Goal: Download file/media

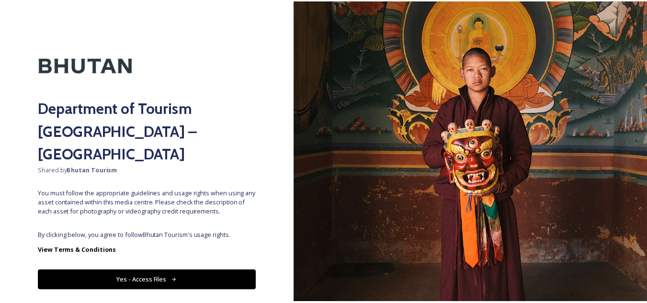
scroll to position [11, 0]
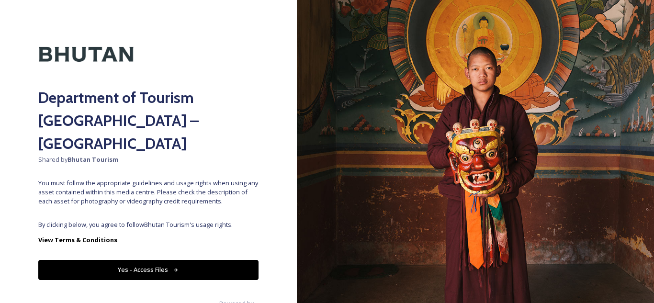
click at [169, 260] on button "Yes - Access Files" at bounding box center [148, 270] width 220 height 20
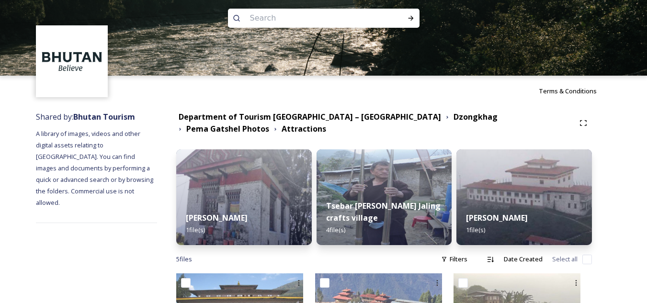
scroll to position [10, 0]
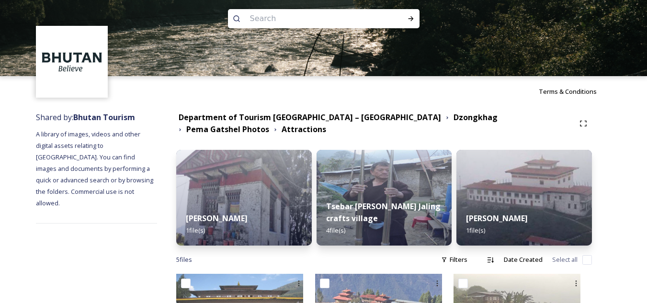
click at [409, 111] on div "Department of Tourism [GEOGRAPHIC_DATA] – [GEOGRAPHIC_DATA] Dzongkhag Pema Gats…" at bounding box center [384, 280] width 454 height 346
click at [453, 120] on strong "Dzongkhag" at bounding box center [475, 117] width 44 height 11
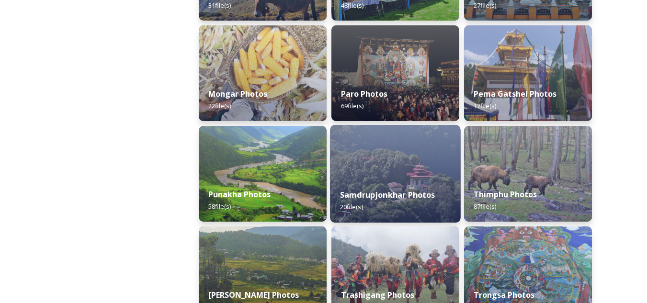
scroll to position [329, 0]
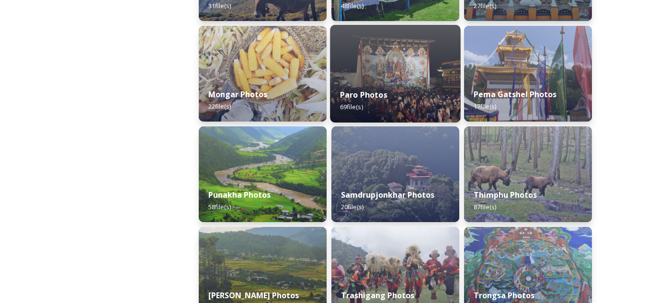
click at [387, 87] on div "Paro Photos 69 file(s)" at bounding box center [395, 101] width 130 height 44
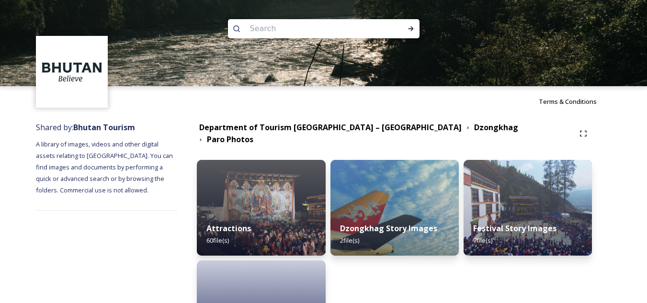
scroll to position [91, 0]
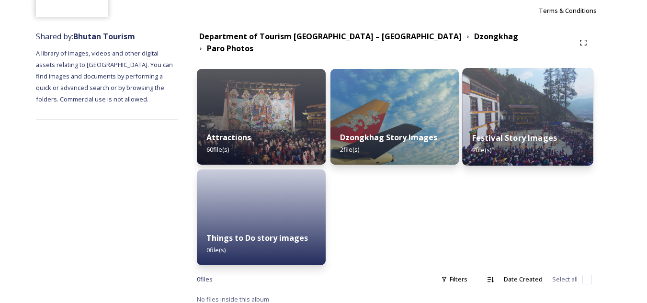
click at [529, 113] on img at bounding box center [527, 117] width 131 height 98
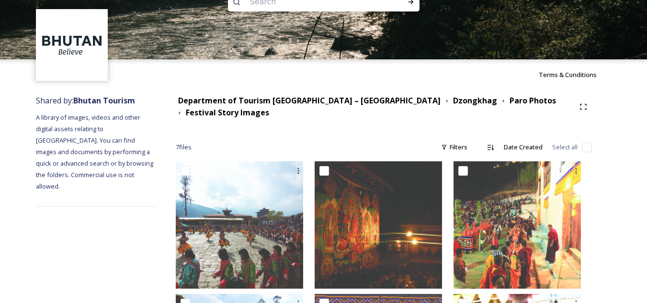
scroll to position [0, 0]
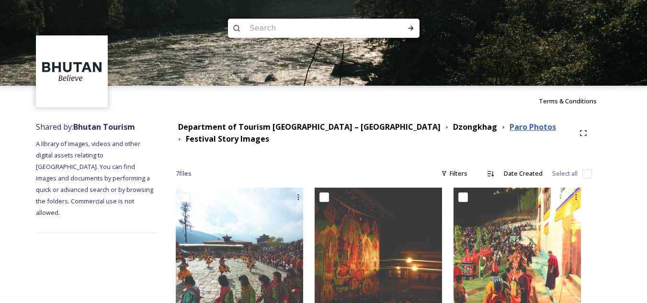
click at [510, 123] on strong "Paro Photos" at bounding box center [533, 127] width 46 height 11
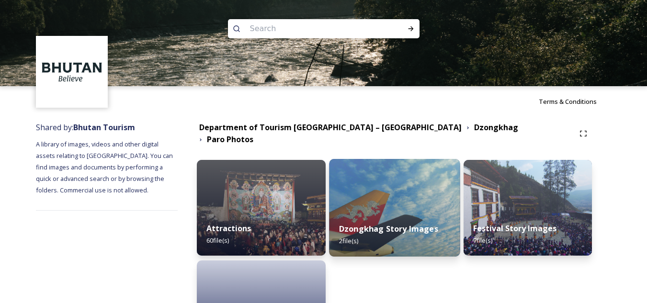
scroll to position [91, 0]
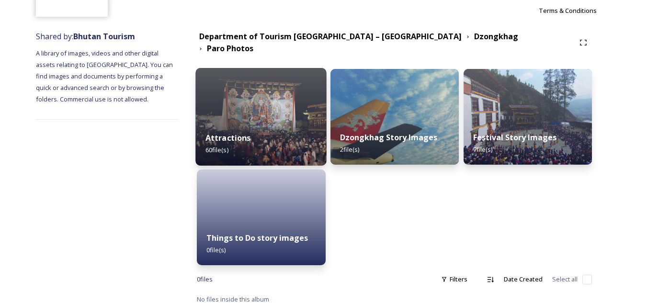
click at [279, 123] on div "Attractions 60 file(s)" at bounding box center [261, 144] width 131 height 44
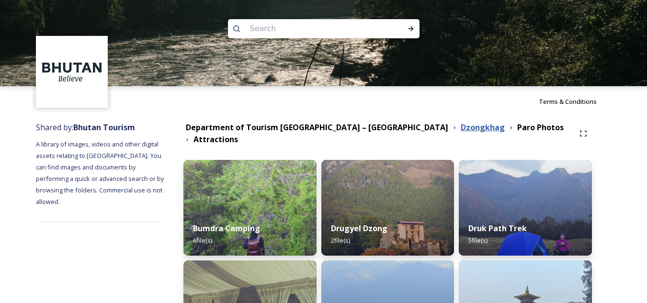
click at [461, 133] on strong "Dzongkhag" at bounding box center [483, 127] width 44 height 11
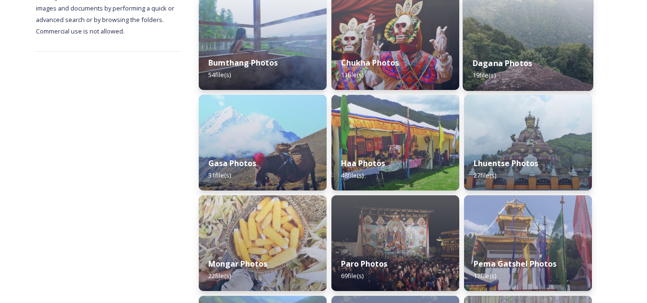
scroll to position [160, 0]
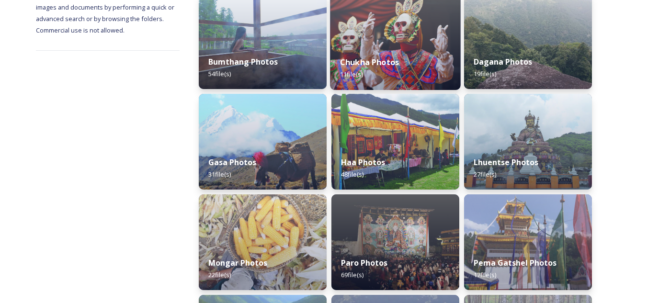
click at [393, 55] on div "Chukha Photos 11 file(s)" at bounding box center [395, 68] width 130 height 44
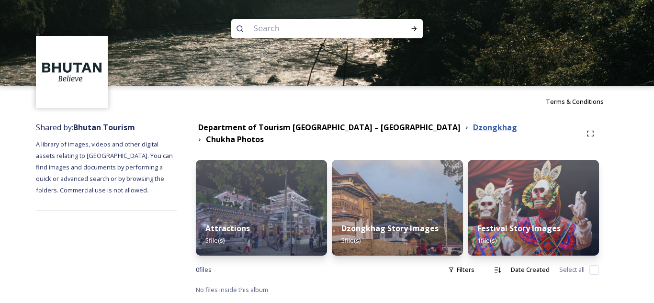
click at [473, 131] on strong "Dzongkhag" at bounding box center [495, 127] width 44 height 11
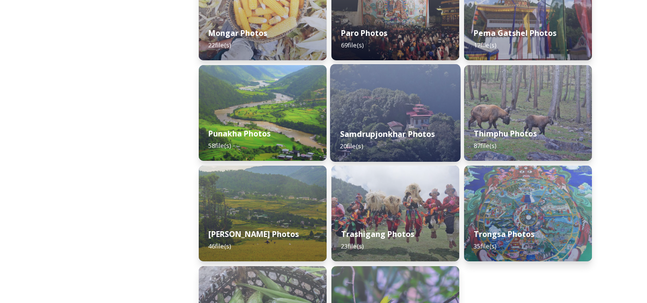
scroll to position [472, 0]
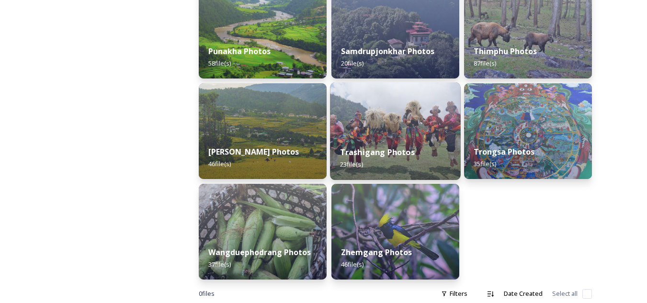
click at [393, 138] on div "Trashigang Photos 23 file(s)" at bounding box center [395, 158] width 130 height 44
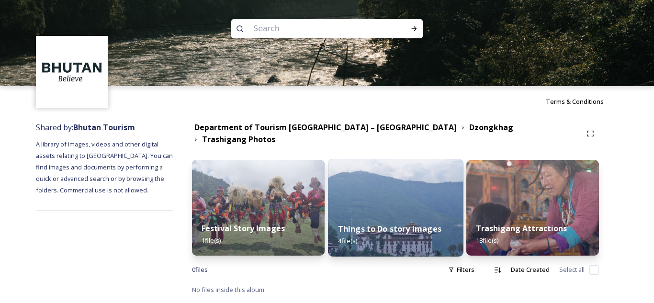
click at [387, 186] on img at bounding box center [395, 208] width 135 height 98
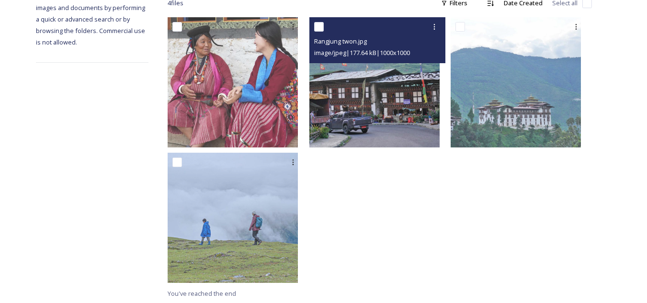
scroll to position [110, 0]
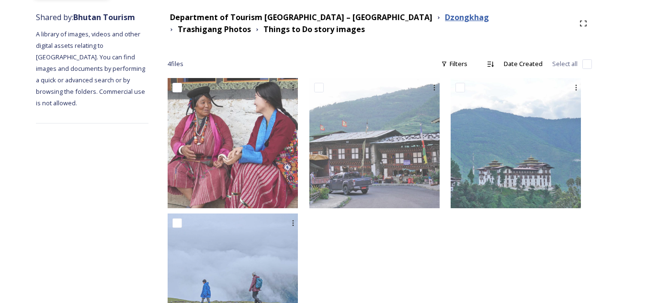
click at [445, 13] on strong "Dzongkhag" at bounding box center [467, 17] width 44 height 11
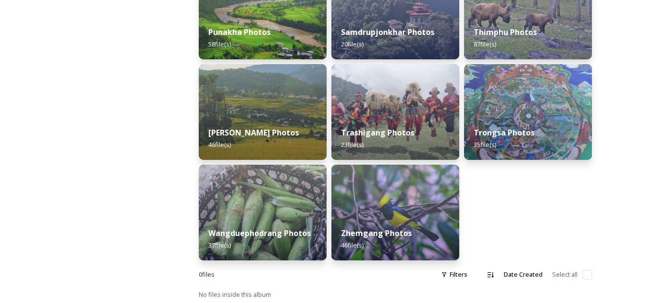
scroll to position [492, 0]
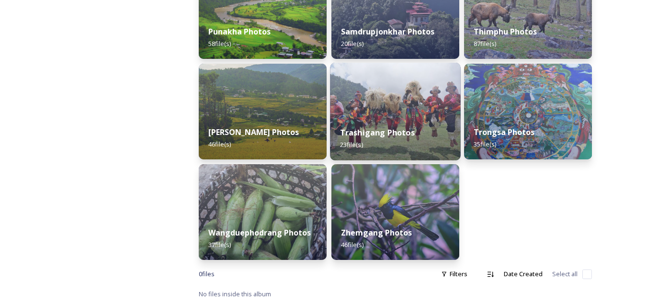
click at [407, 114] on img at bounding box center [395, 112] width 130 height 98
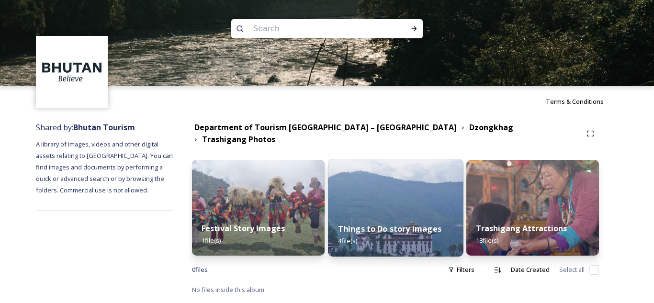
click at [416, 205] on img at bounding box center [395, 208] width 135 height 98
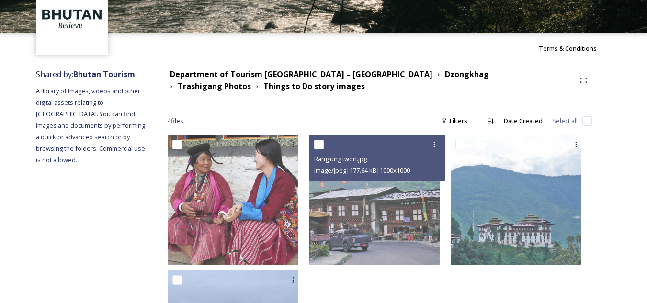
scroll to position [50, 0]
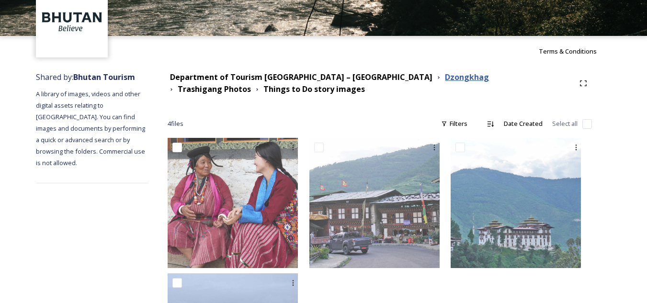
click at [445, 76] on strong "Dzongkhag" at bounding box center [467, 77] width 44 height 11
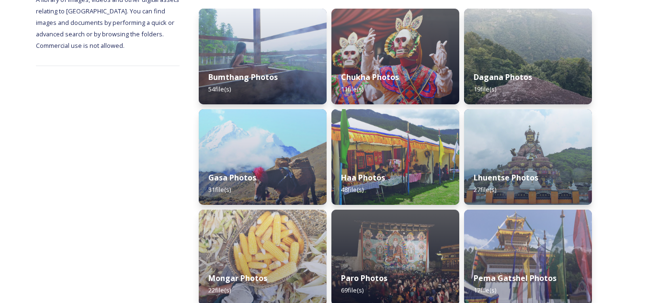
scroll to position [263, 0]
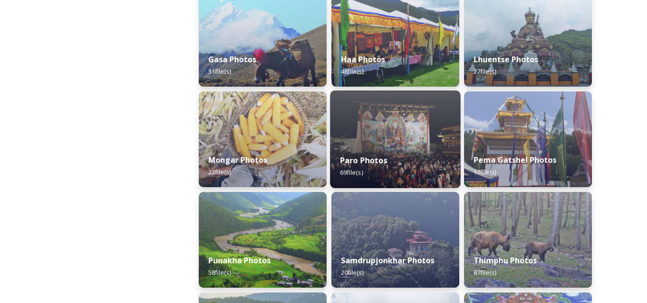
click at [373, 150] on div "Paro Photos 69 file(s)" at bounding box center [395, 167] width 130 height 44
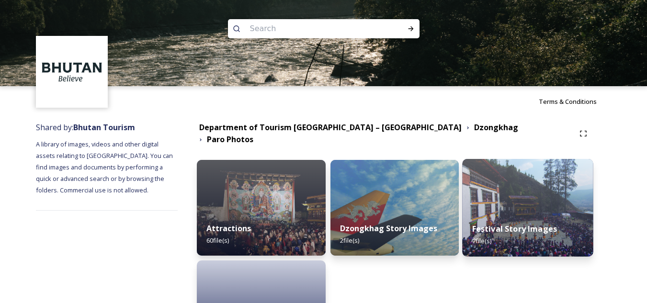
click at [525, 224] on strong "Festival Story Images" at bounding box center [514, 229] width 85 height 11
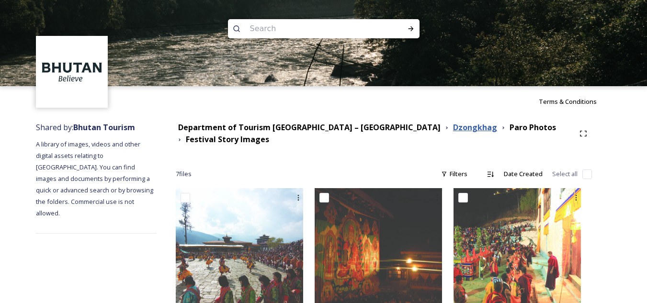
click at [453, 126] on strong "Dzongkhag" at bounding box center [475, 127] width 44 height 11
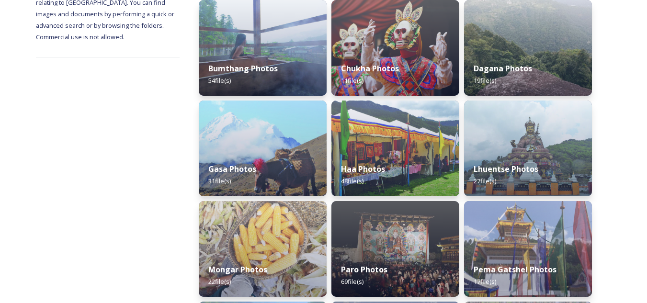
scroll to position [154, 0]
click at [275, 41] on img at bounding box center [262, 48] width 130 height 98
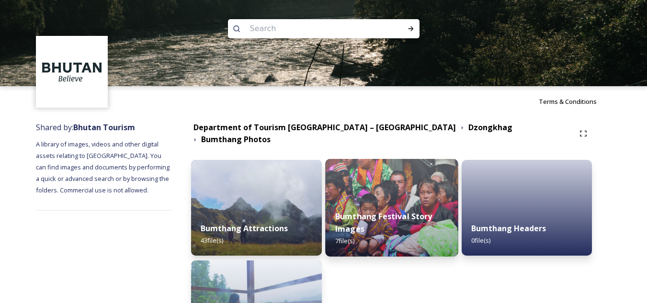
click at [406, 193] on img at bounding box center [391, 208] width 133 height 98
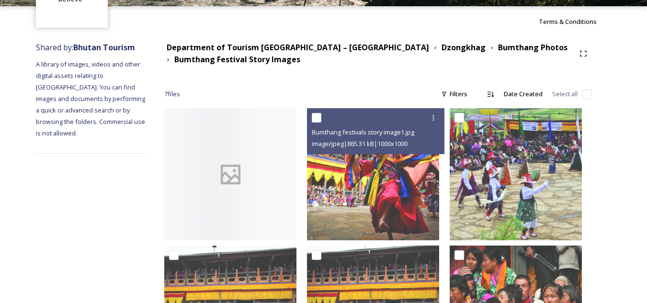
scroll to position [79, 0]
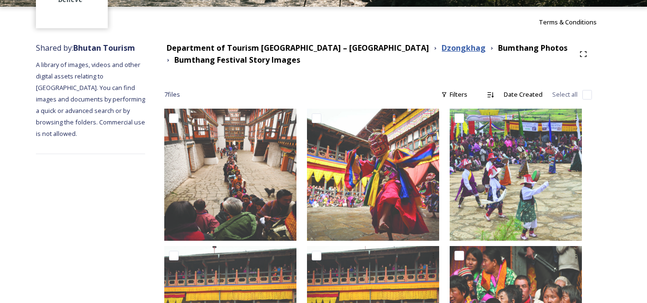
click at [442, 43] on strong "Dzongkhag" at bounding box center [464, 48] width 44 height 11
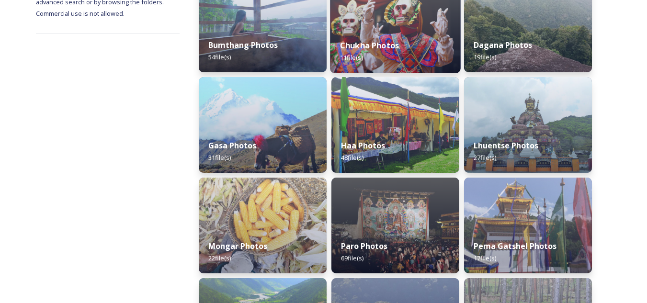
scroll to position [237, 0]
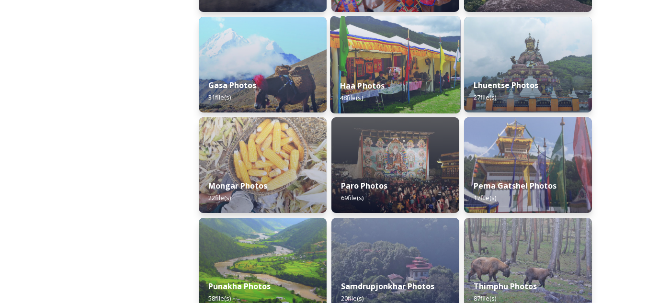
click at [399, 67] on img at bounding box center [395, 65] width 130 height 98
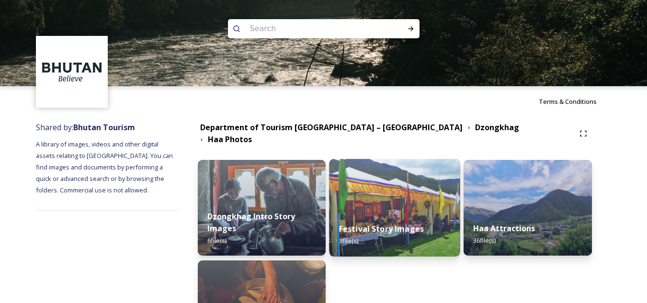
click at [406, 190] on img at bounding box center [394, 208] width 131 height 98
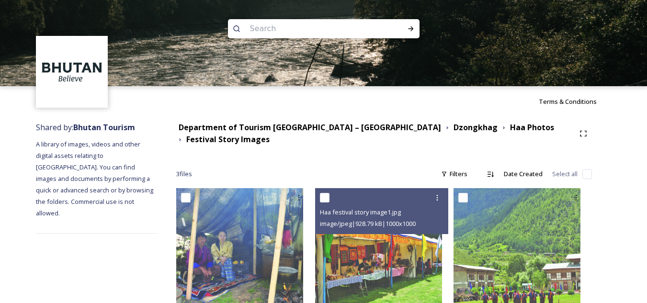
scroll to position [32, 0]
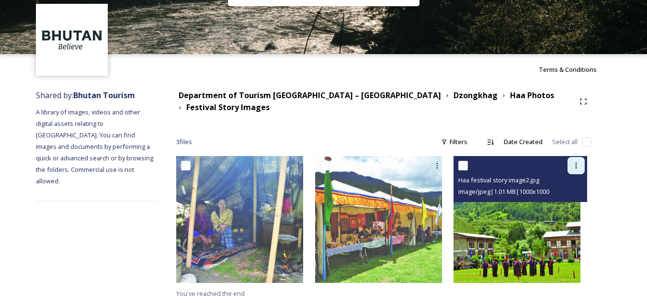
click at [578, 162] on icon at bounding box center [576, 166] width 8 height 8
click at [578, 203] on span "Download" at bounding box center [564, 205] width 29 height 9
click at [535, 235] on img at bounding box center [516, 219] width 127 height 127
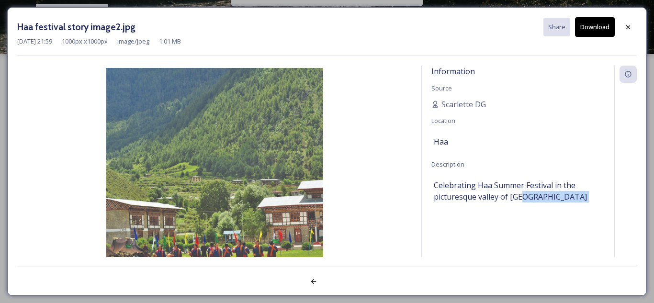
click at [588, 28] on button "Download" at bounding box center [595, 27] width 40 height 20
click at [625, 26] on icon at bounding box center [628, 27] width 8 height 8
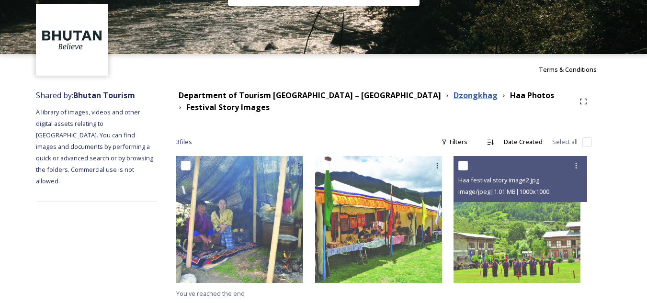
click at [453, 96] on strong "Dzongkhag" at bounding box center [475, 95] width 44 height 11
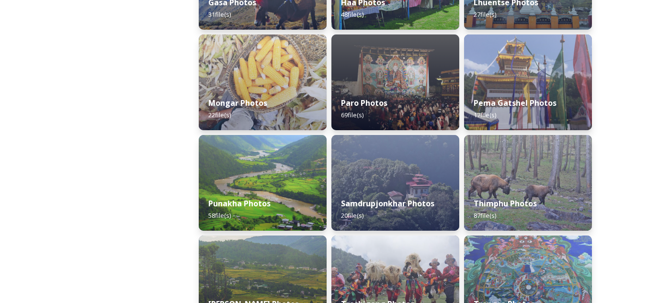
scroll to position [329, 0]
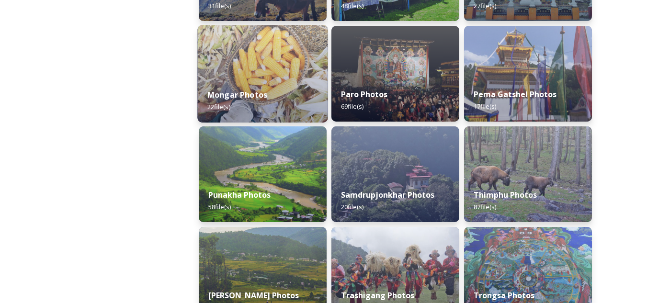
click at [258, 53] on img at bounding box center [262, 74] width 130 height 98
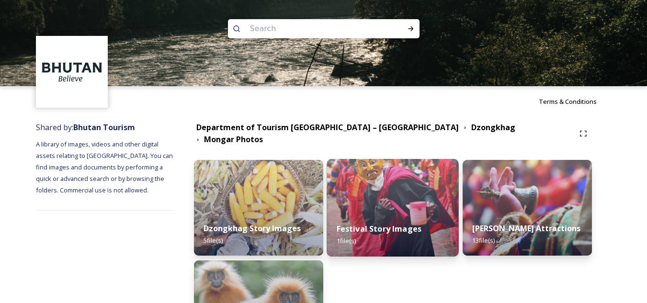
scroll to position [91, 0]
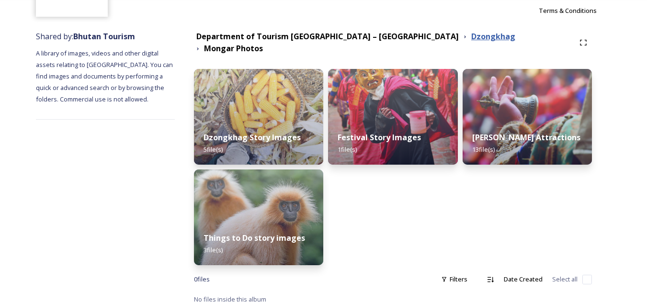
click at [471, 37] on strong "Dzongkhag" at bounding box center [493, 36] width 44 height 11
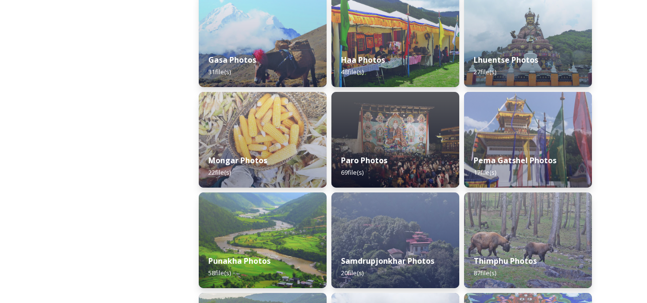
scroll to position [263, 0]
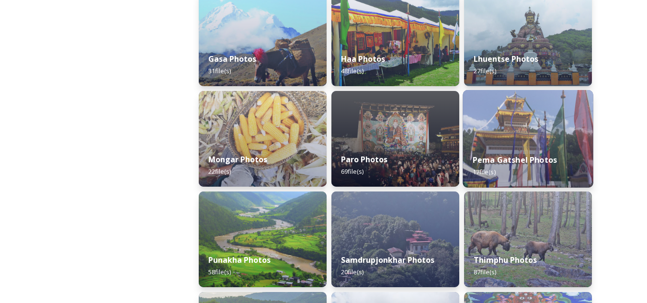
click at [533, 148] on div "Pema Gatshel Photos 17 file(s)" at bounding box center [528, 166] width 130 height 44
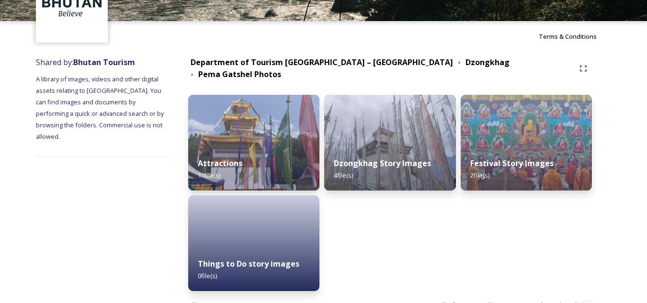
scroll to position [91, 0]
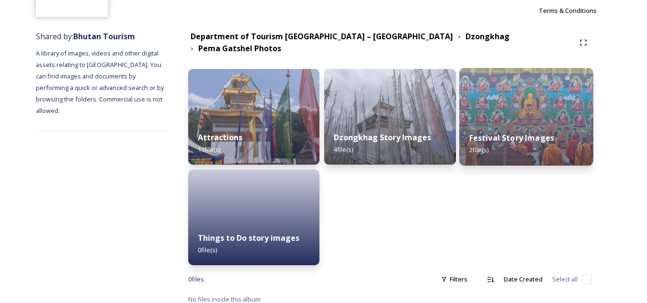
click at [539, 102] on img at bounding box center [526, 117] width 134 height 98
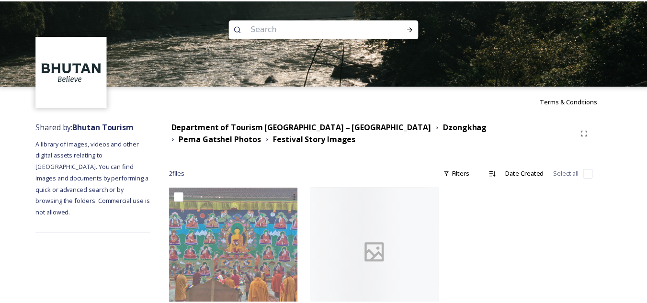
scroll to position [35, 0]
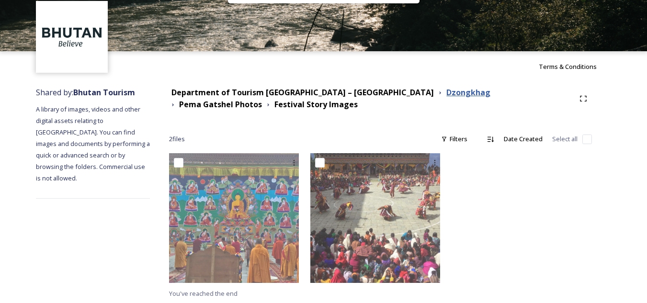
click at [446, 96] on strong "Dzongkhag" at bounding box center [468, 92] width 44 height 11
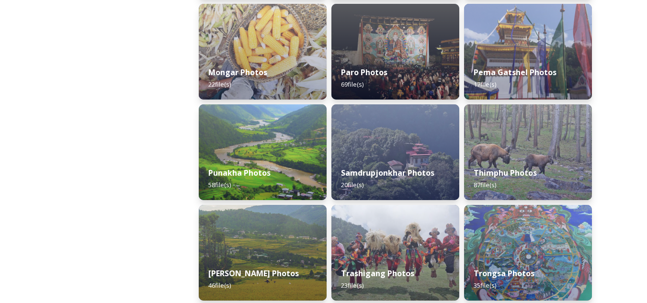
scroll to position [351, 0]
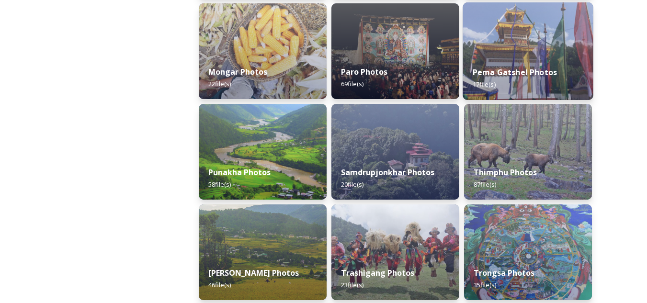
click at [504, 34] on img at bounding box center [528, 51] width 130 height 98
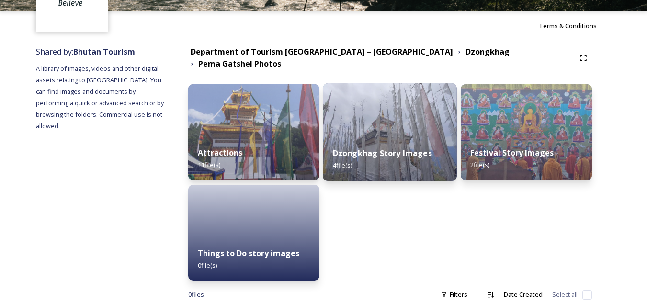
scroll to position [79, 0]
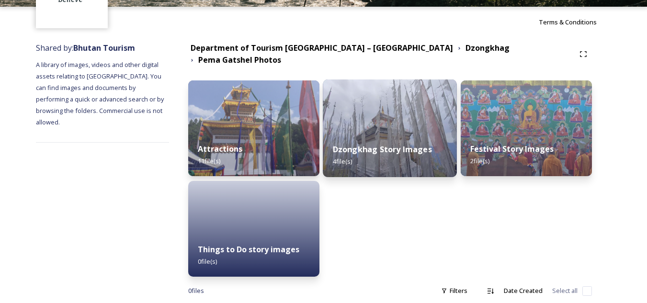
click at [369, 115] on img at bounding box center [390, 128] width 134 height 98
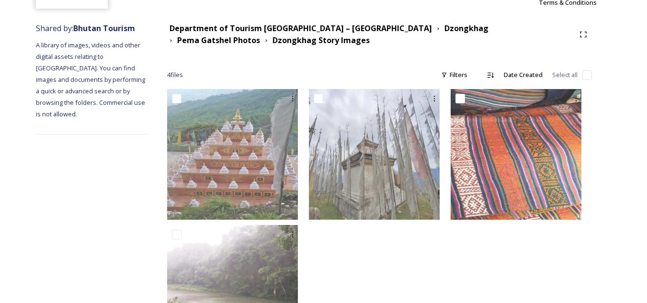
scroll to position [99, 0]
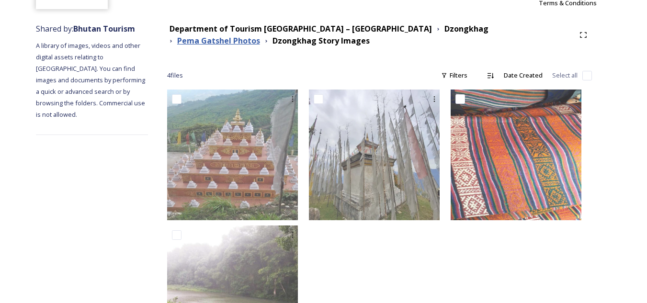
click at [260, 35] on strong "Pema Gatshel Photos" at bounding box center [218, 40] width 83 height 11
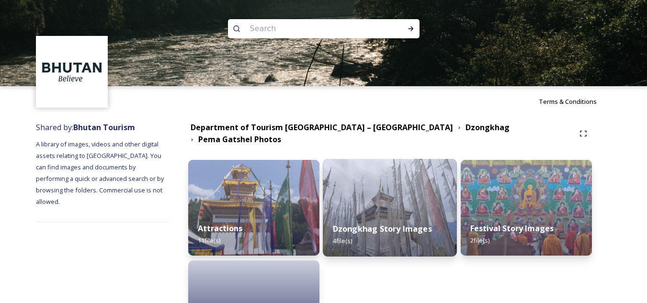
scroll to position [91, 0]
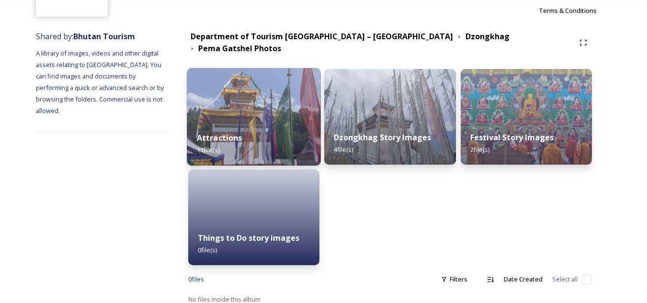
click at [290, 122] on div "Attractions 11 file(s)" at bounding box center [254, 144] width 134 height 44
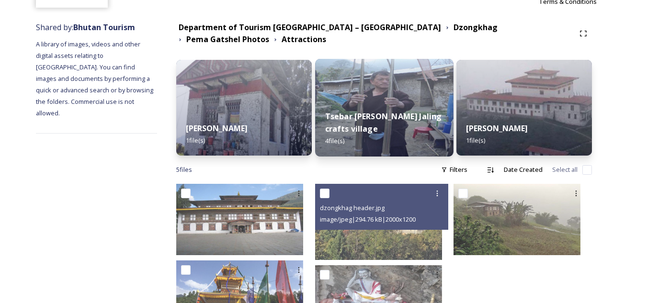
scroll to position [159, 0]
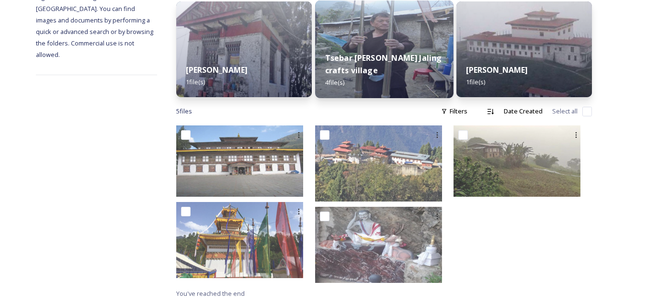
click at [425, 66] on div "Tsebar [PERSON_NAME] Jaling crafts village 4 file(s)" at bounding box center [384, 71] width 138 height 56
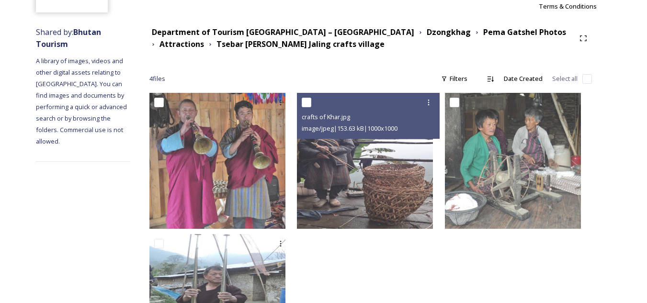
scroll to position [95, 0]
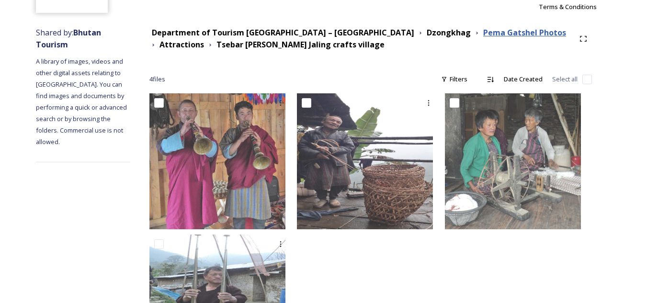
click at [483, 34] on strong "Pema Gatshel Photos" at bounding box center [524, 32] width 83 height 11
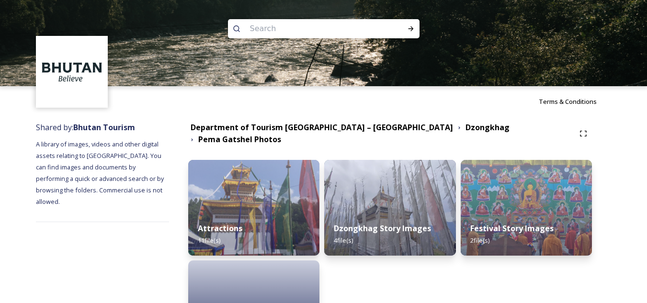
scroll to position [91, 0]
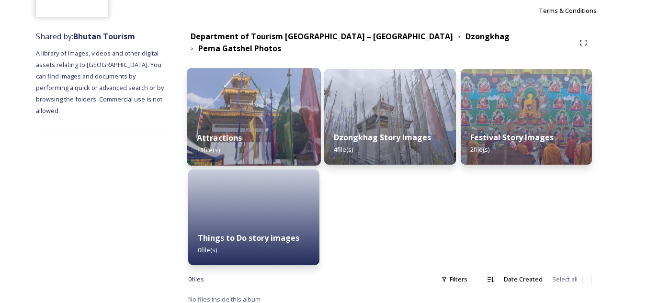
click at [275, 125] on div "Attractions 11 file(s)" at bounding box center [254, 144] width 134 height 44
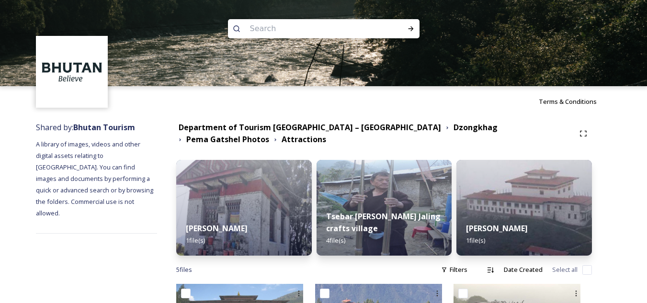
click at [289, 29] on input at bounding box center [310, 28] width 131 height 21
click at [271, 29] on input at bounding box center [310, 28] width 131 height 21
type input "chibdrel and marchang"
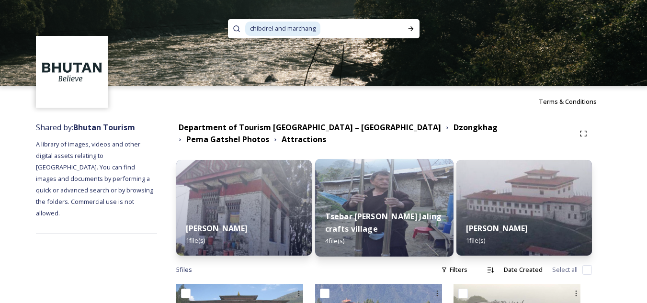
scroll to position [159, 0]
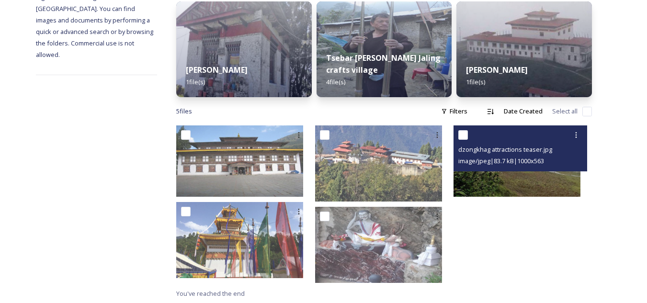
click at [489, 171] on img at bounding box center [516, 160] width 127 height 71
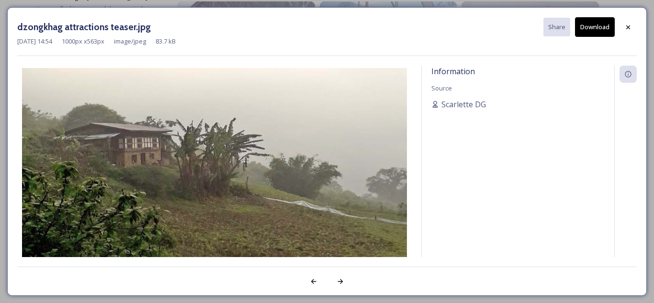
click at [607, 26] on button "Download" at bounding box center [595, 27] width 40 height 20
click at [622, 26] on div at bounding box center [628, 27] width 17 height 17
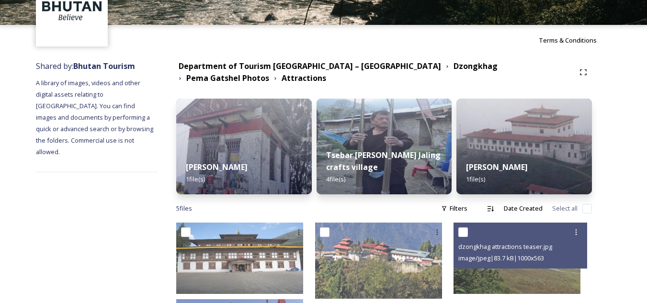
scroll to position [44, 0]
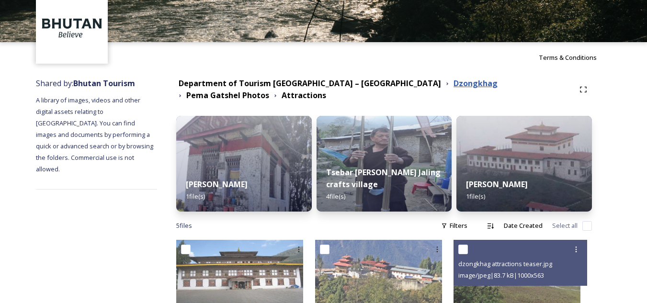
click at [453, 83] on strong "Dzongkhag" at bounding box center [475, 83] width 44 height 11
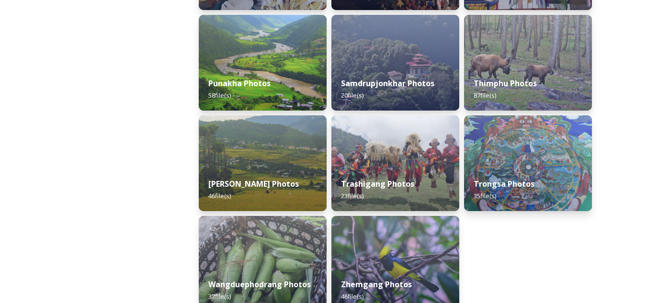
scroll to position [493, 0]
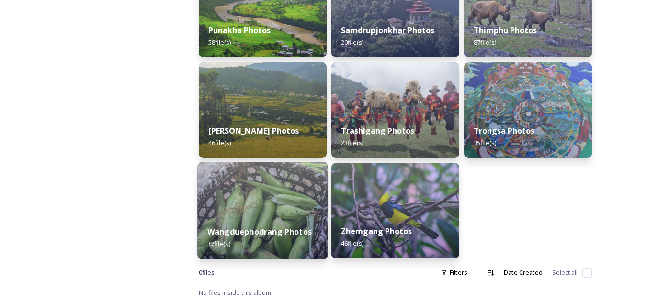
click at [235, 196] on img at bounding box center [262, 211] width 130 height 98
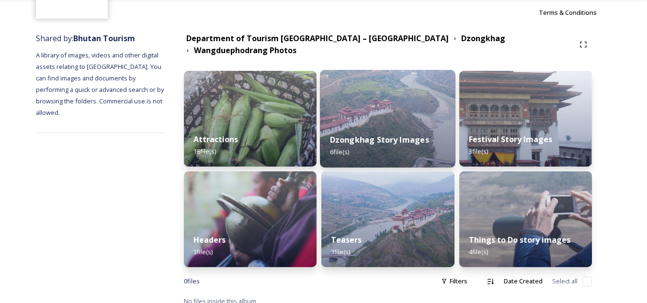
scroll to position [91, 0]
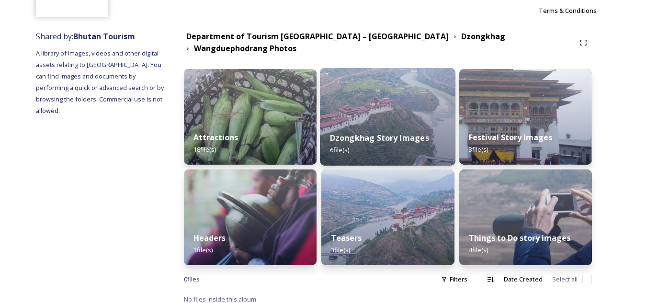
click at [422, 133] on strong "Dzongkhag Story Images" at bounding box center [379, 138] width 99 height 11
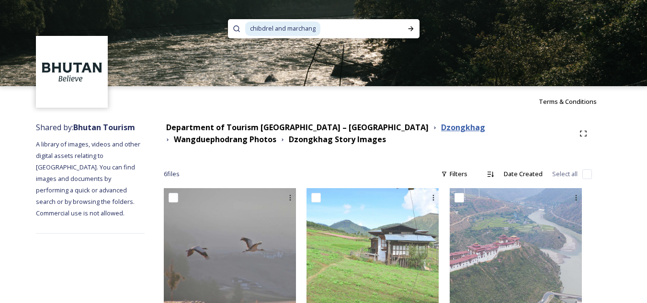
click at [441, 130] on strong "Dzongkhag" at bounding box center [463, 127] width 44 height 11
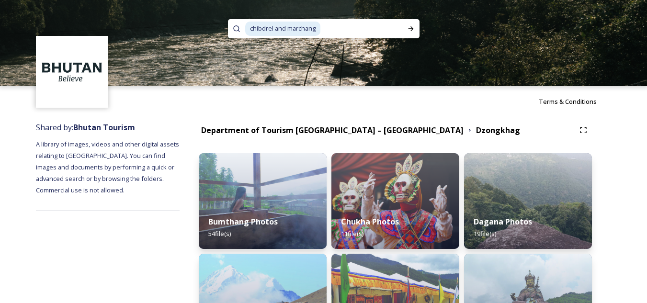
scroll to position [116, 0]
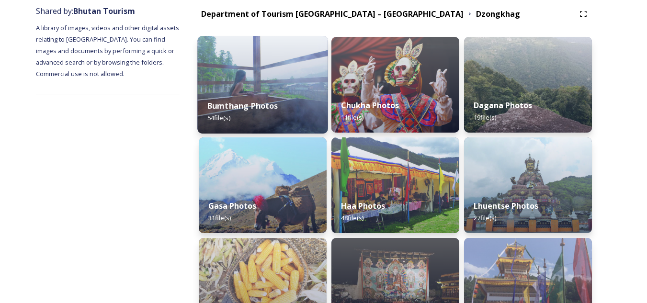
click at [284, 99] on div "Bumthang Photos 54 file(s)" at bounding box center [262, 112] width 130 height 44
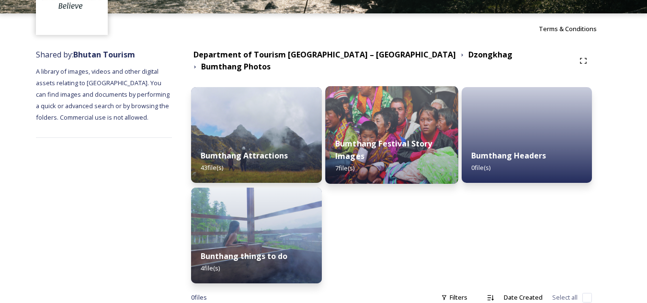
scroll to position [91, 0]
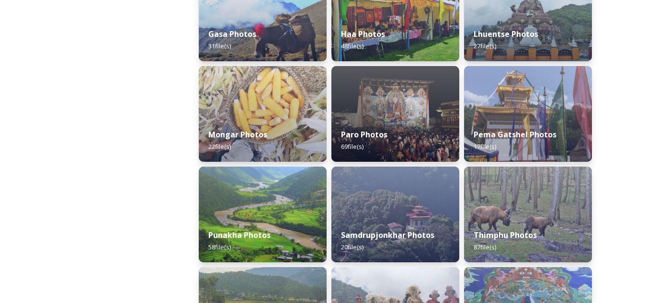
scroll to position [289, 0]
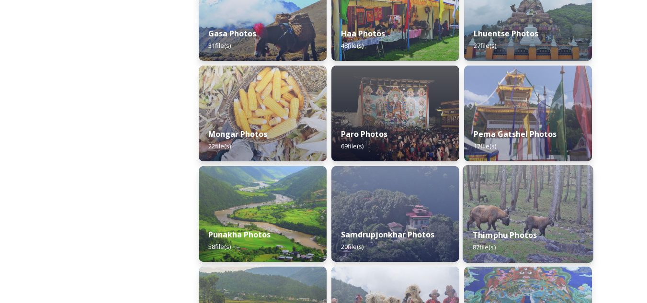
click at [547, 228] on div "Thimphu Photos 87 file(s)" at bounding box center [528, 241] width 130 height 44
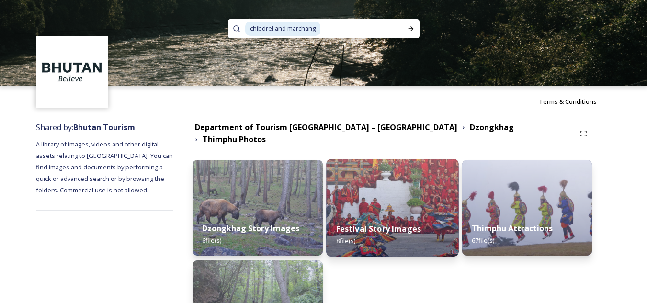
click at [409, 199] on img at bounding box center [392, 208] width 133 height 98
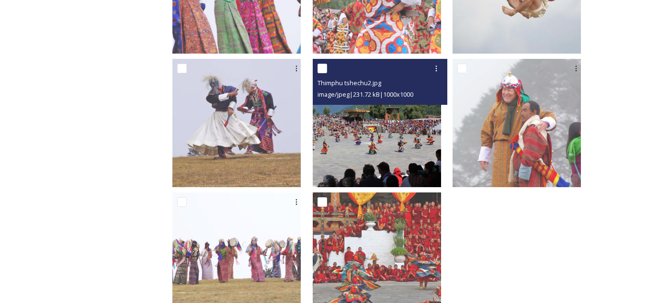
scroll to position [301, 0]
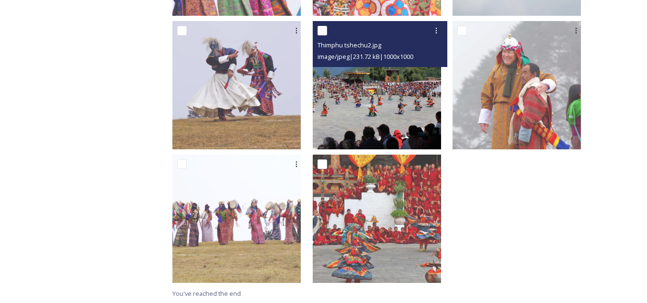
click at [393, 123] on img at bounding box center [377, 85] width 128 height 128
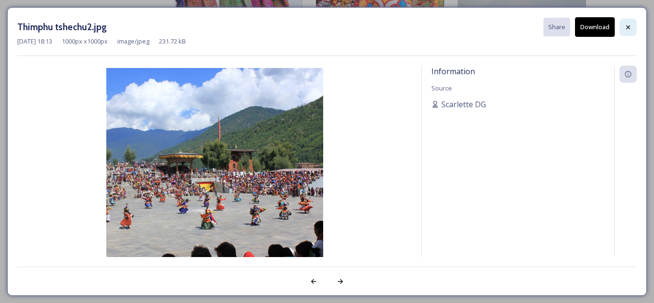
click at [629, 26] on icon at bounding box center [628, 27] width 4 height 4
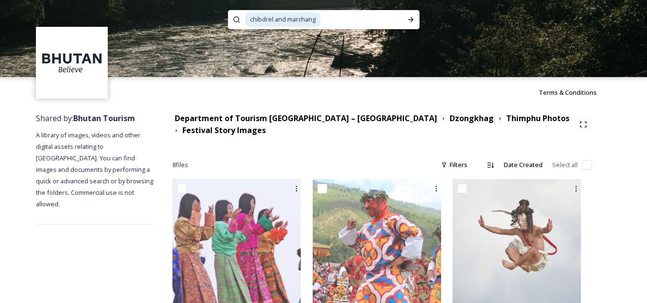
scroll to position [0, 0]
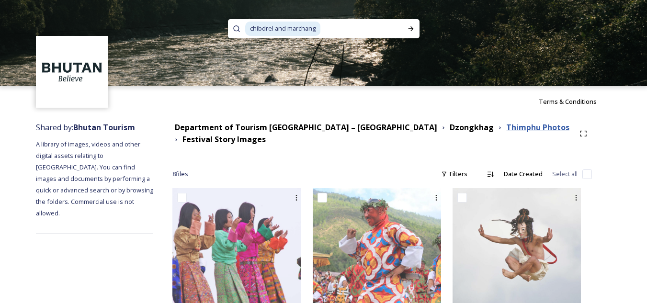
click at [506, 131] on strong "Thimphu Photos" at bounding box center [537, 127] width 63 height 11
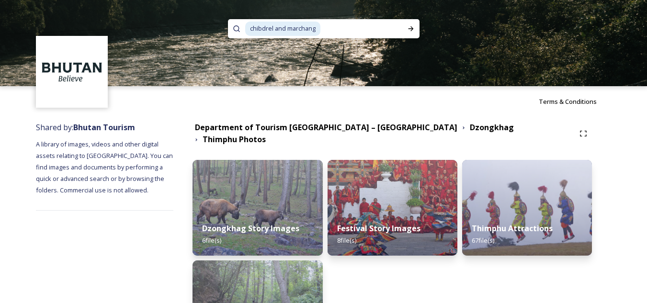
scroll to position [91, 0]
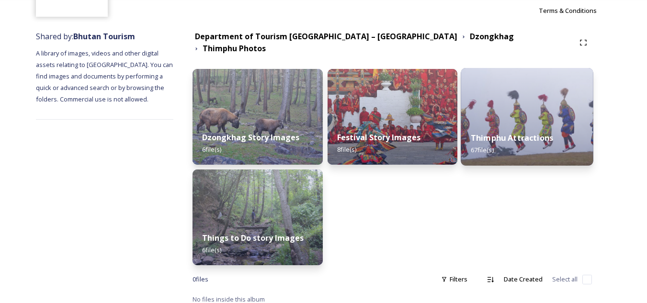
click at [543, 108] on img at bounding box center [527, 117] width 133 height 98
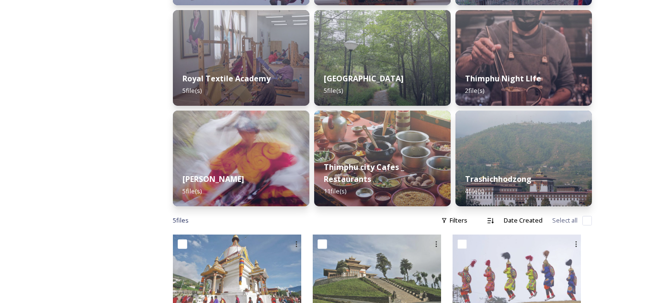
scroll to position [452, 0]
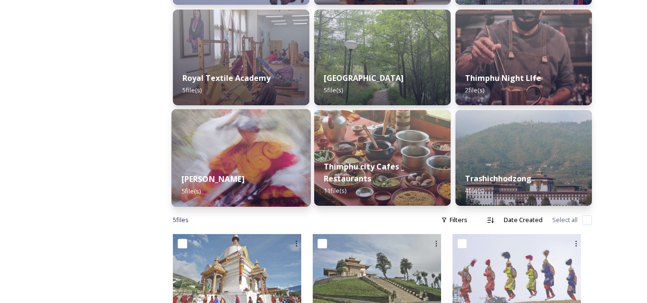
click at [245, 183] on strong "[PERSON_NAME]" at bounding box center [212, 179] width 63 height 11
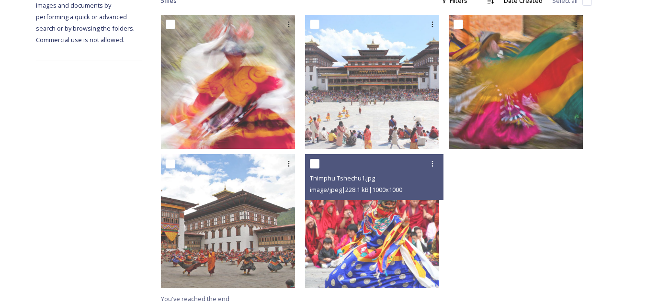
scroll to position [172, 0]
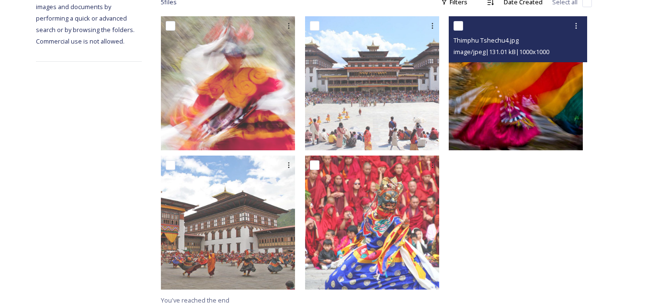
click at [515, 113] on img at bounding box center [516, 83] width 134 height 134
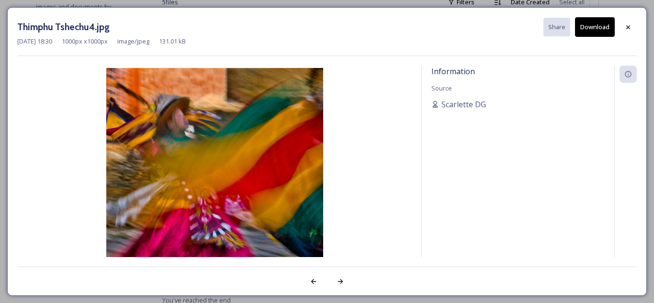
click at [590, 26] on button "Download" at bounding box center [595, 27] width 40 height 20
click at [634, 25] on div at bounding box center [628, 27] width 17 height 17
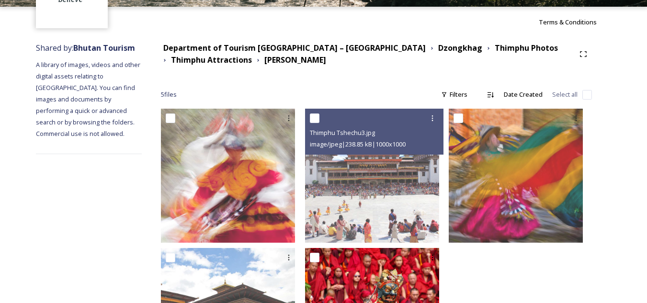
scroll to position [79, 0]
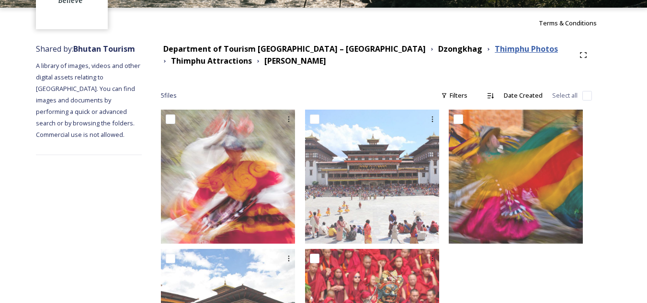
click at [495, 48] on strong "Thimphu Photos" at bounding box center [526, 49] width 63 height 11
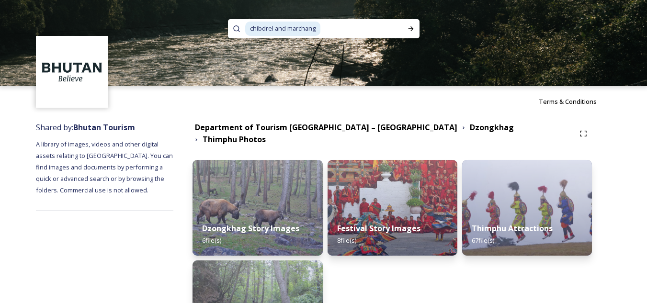
scroll to position [91, 0]
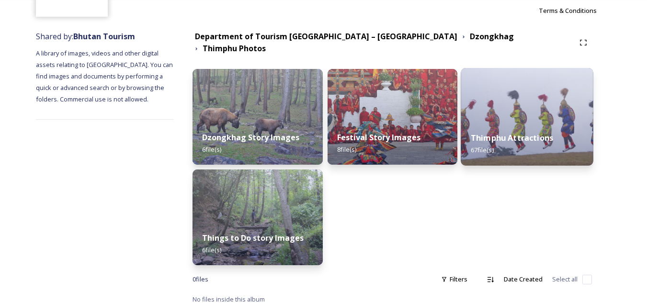
click at [511, 108] on img at bounding box center [527, 117] width 133 height 98
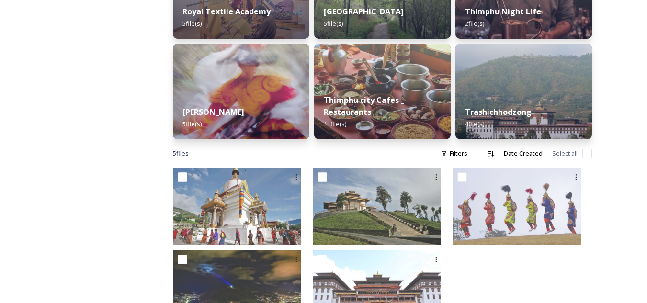
scroll to position [563, 0]
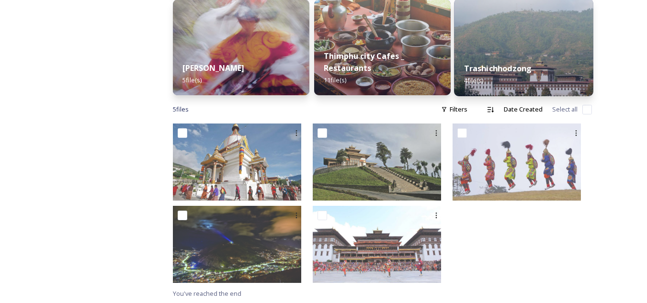
click at [489, 70] on strong "Trashichhodzong" at bounding box center [498, 68] width 68 height 11
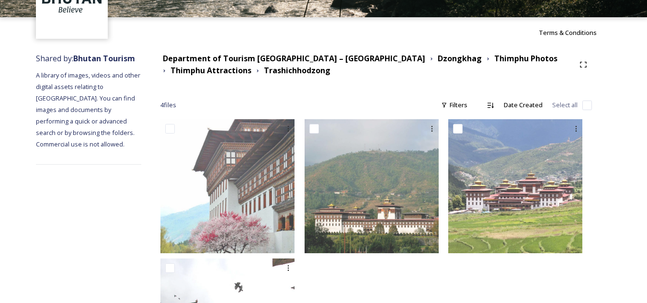
scroll to position [68, 0]
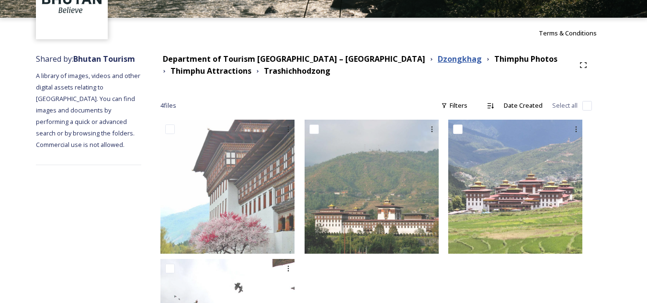
click at [438, 54] on strong "Dzongkhag" at bounding box center [460, 59] width 44 height 11
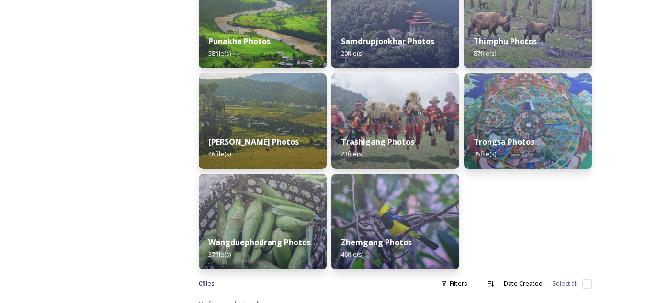
scroll to position [493, 0]
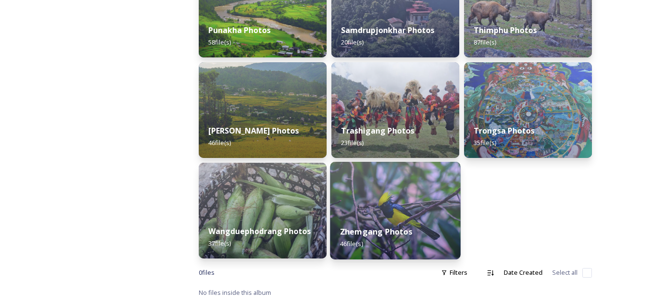
click at [393, 215] on img at bounding box center [395, 211] width 130 height 98
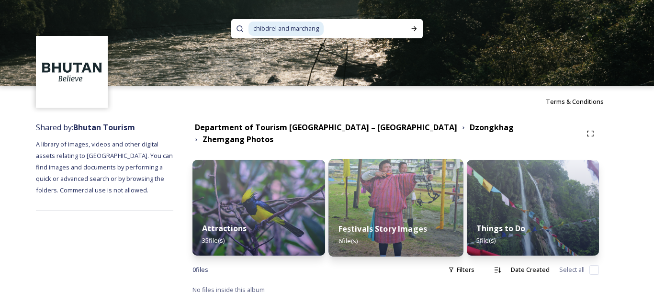
click at [393, 214] on div "Festivals Story Images 6 file(s)" at bounding box center [396, 235] width 135 height 44
click at [393, 214] on div "Department of Tourism [GEOGRAPHIC_DATA] – Brand Centre Dzongkhag Zhemgang Photo…" at bounding box center [395, 208] width 445 height 183
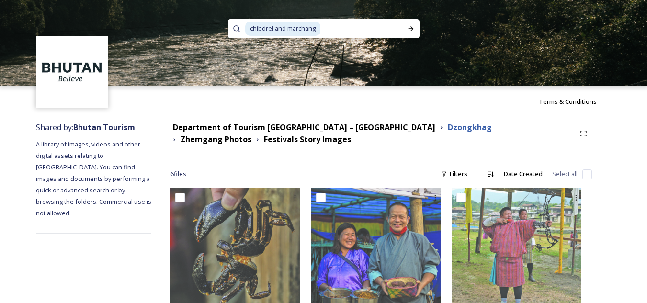
click at [448, 129] on strong "Dzongkhag" at bounding box center [470, 127] width 44 height 11
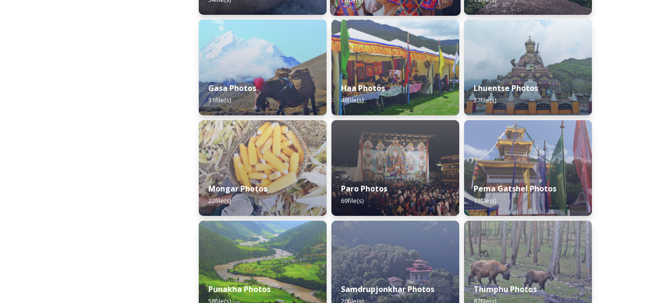
scroll to position [271, 0]
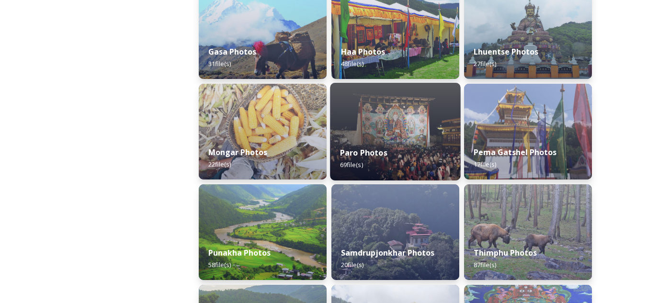
click at [415, 148] on div "Paro Photos 69 file(s)" at bounding box center [395, 159] width 130 height 44
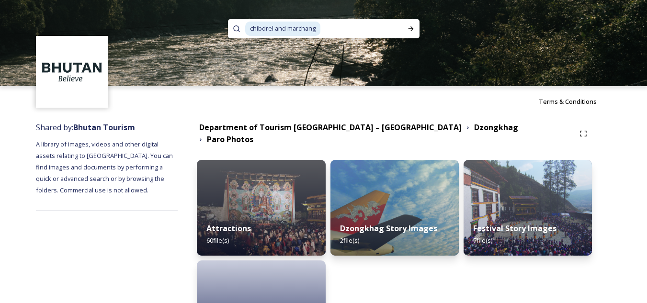
scroll to position [91, 0]
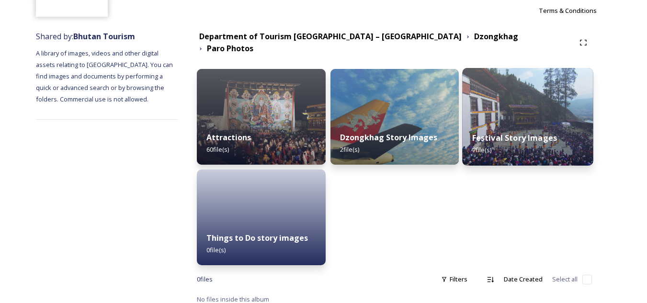
click at [533, 108] on img at bounding box center [527, 117] width 131 height 98
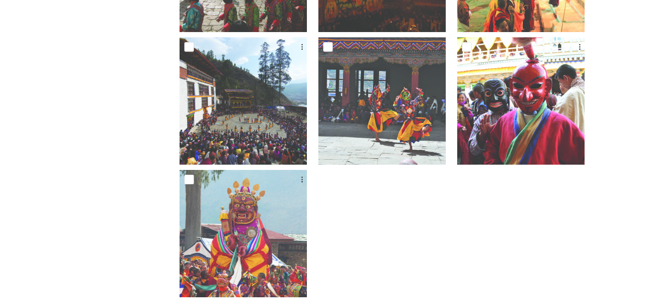
scroll to position [284, 0]
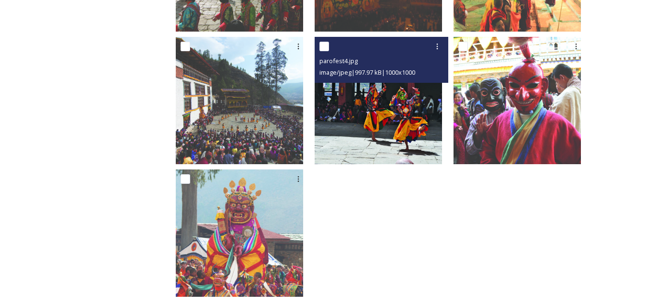
click at [411, 140] on img at bounding box center [378, 100] width 127 height 127
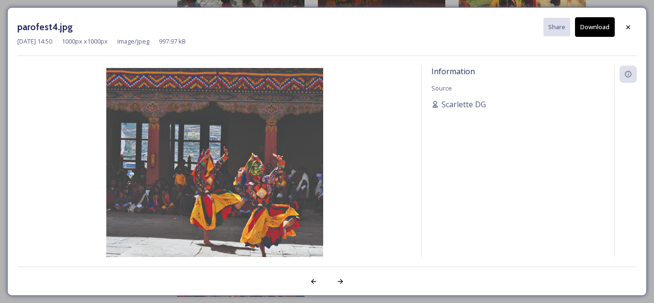
click at [591, 19] on button "Download" at bounding box center [595, 27] width 40 height 20
